Goal: Check status: Check status

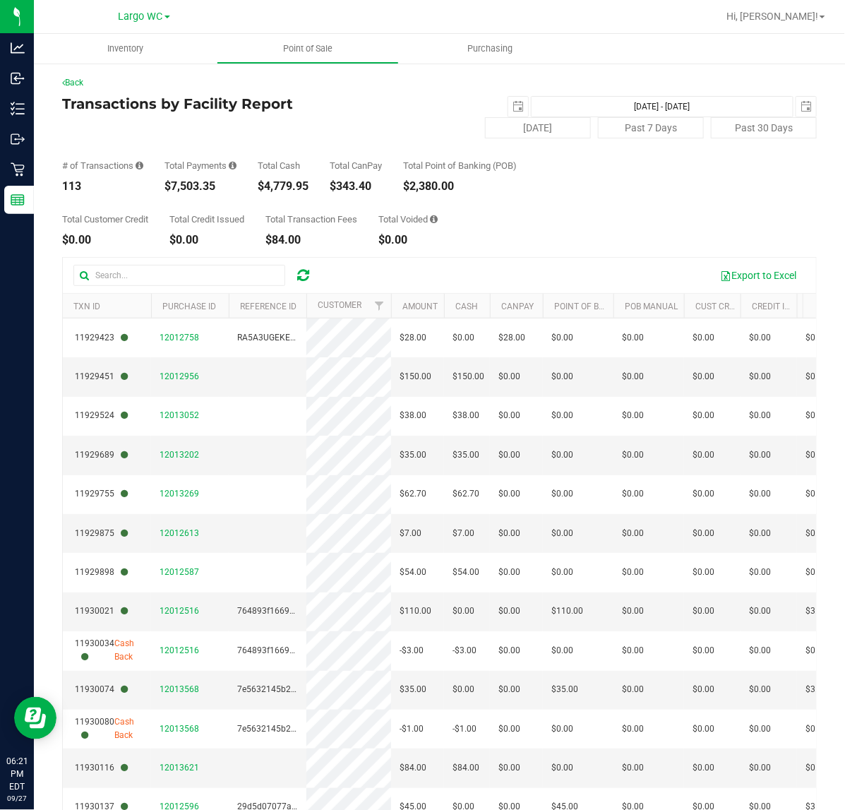
click at [175, 187] on div "$7,503.35" at bounding box center [201, 186] width 72 height 11
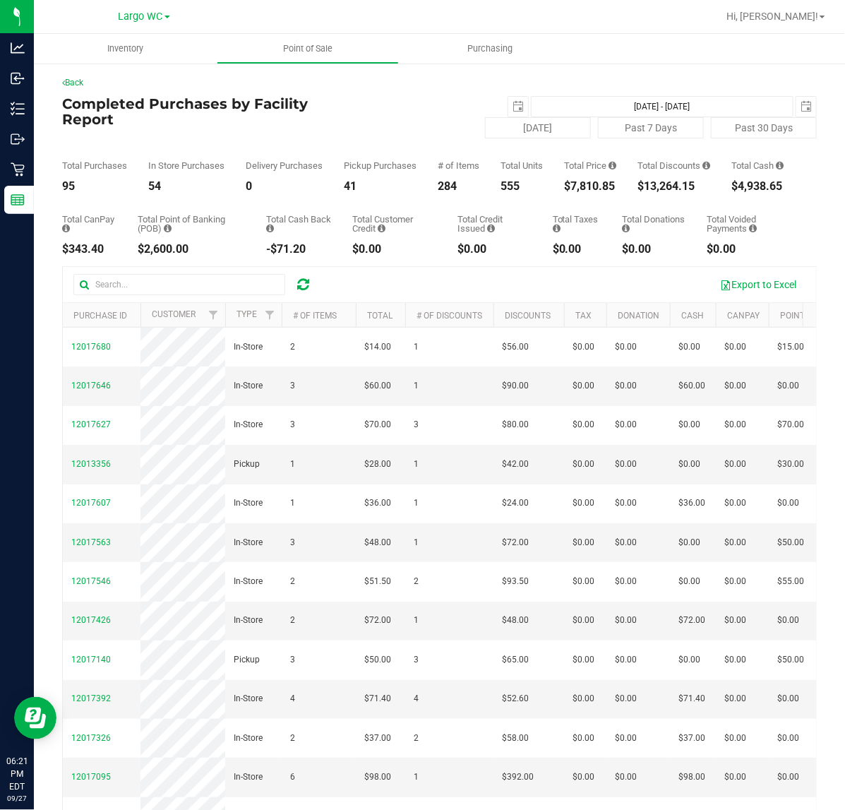
click at [597, 192] on div "$7,810.85" at bounding box center [590, 186] width 52 height 11
click at [668, 206] on div "Total CanPay $343.40 Total Point of Banking (POB) $2,600.00 Total Cash Back -$7…" at bounding box center [439, 223] width 755 height 63
click at [669, 191] on div "$13,264.15" at bounding box center [674, 186] width 73 height 11
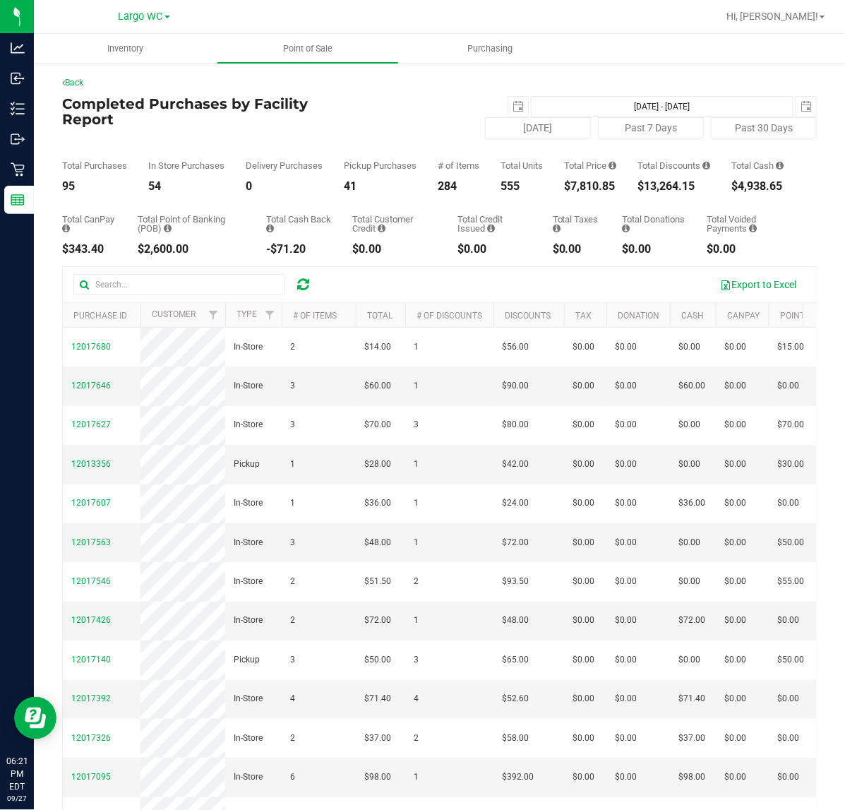
click at [669, 191] on div "$13,264.15" at bounding box center [674, 186] width 73 height 11
